Goal: Transaction & Acquisition: Purchase product/service

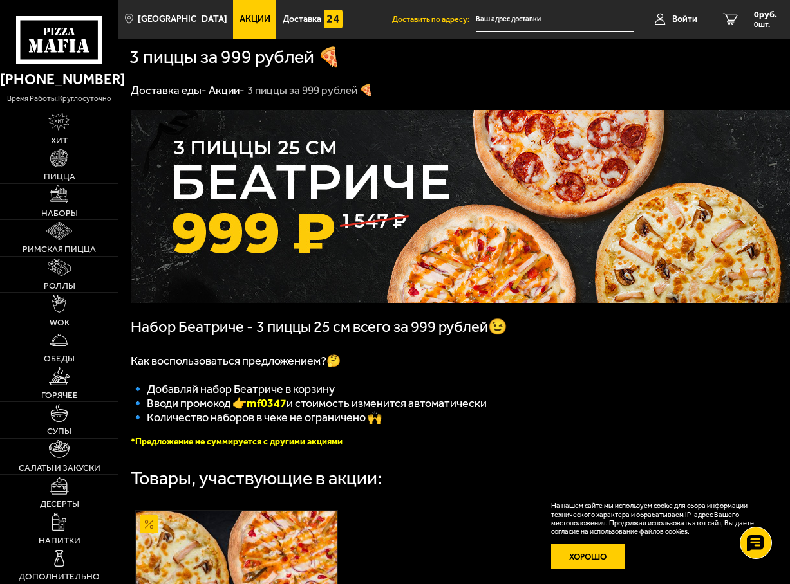
click at [588, 561] on button "Хорошо" at bounding box center [588, 557] width 74 height 24
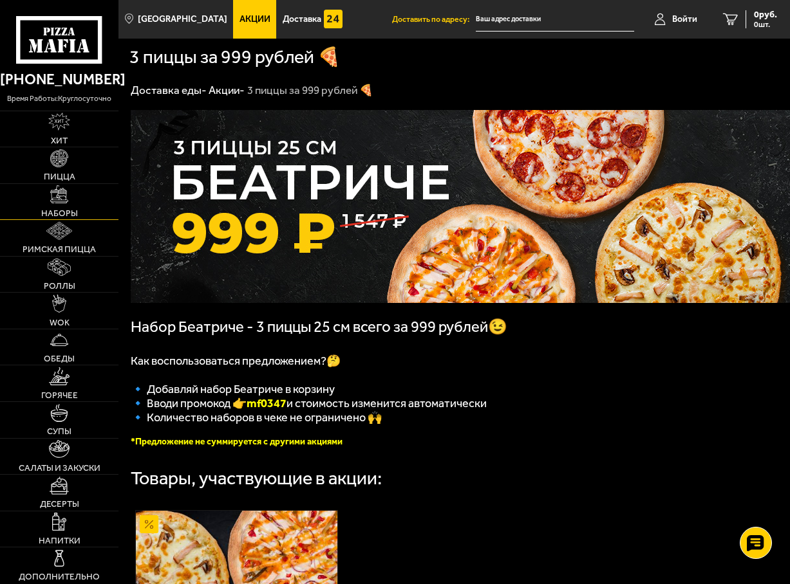
click at [57, 199] on img at bounding box center [59, 194] width 18 height 18
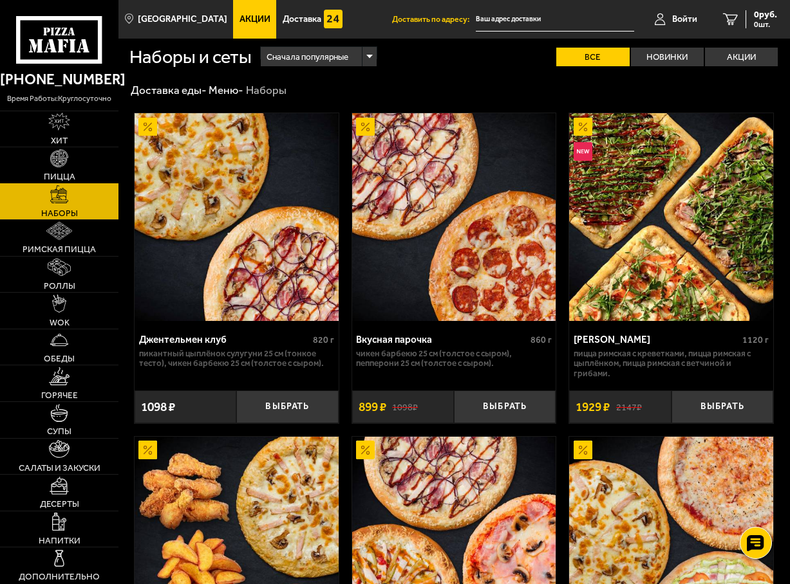
click at [60, 166] on img at bounding box center [59, 158] width 18 height 18
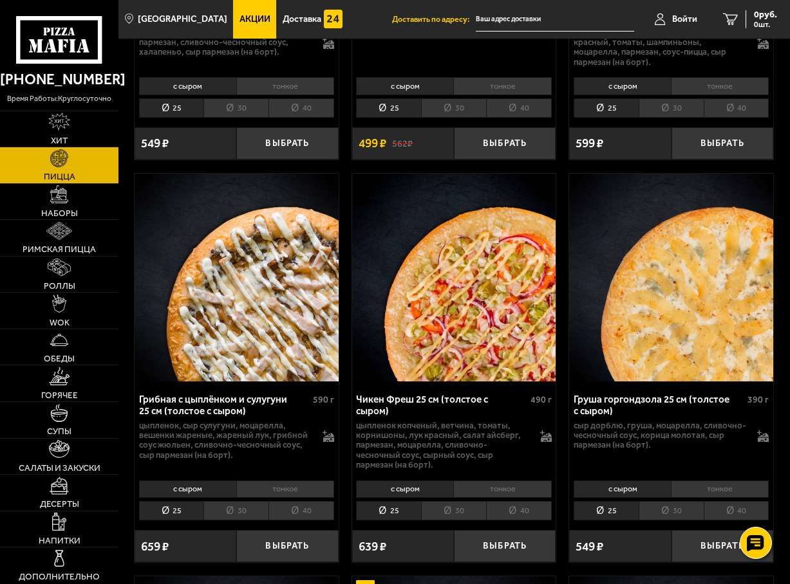
scroll to position [1545, 0]
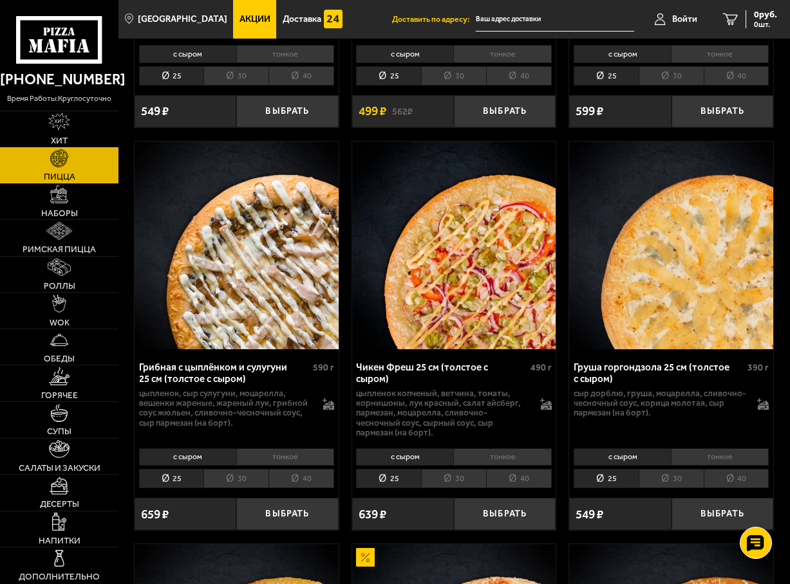
click at [678, 469] on li "30" at bounding box center [671, 478] width 65 height 19
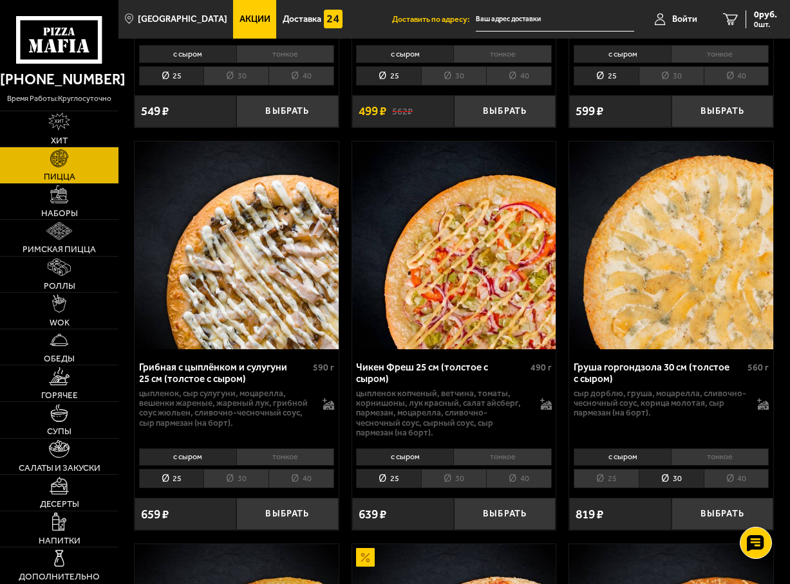
drag, startPoint x: 738, startPoint y: 470, endPoint x: 728, endPoint y: 469, distance: 10.4
click at [728, 469] on li "40" at bounding box center [737, 478] width 66 height 19
click at [608, 469] on li "25" at bounding box center [606, 478] width 65 height 19
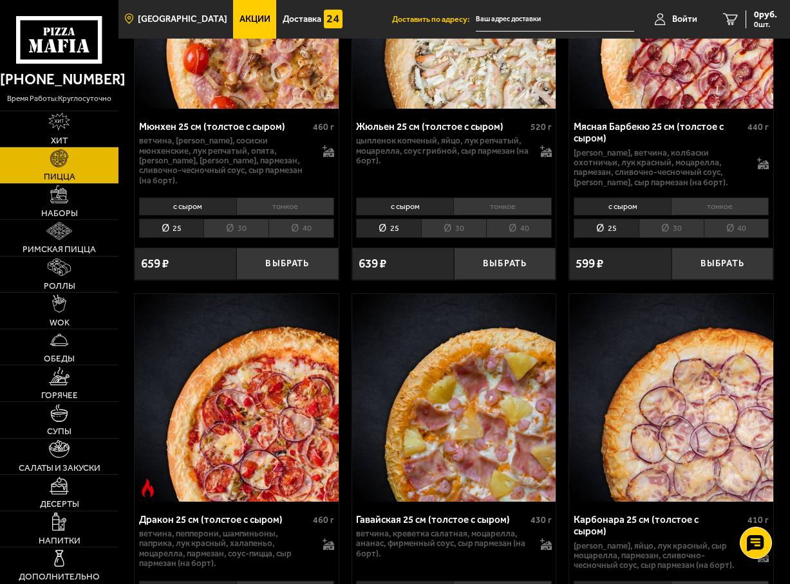
scroll to position [3611, 0]
